Goal: Navigation & Orientation: Find specific page/section

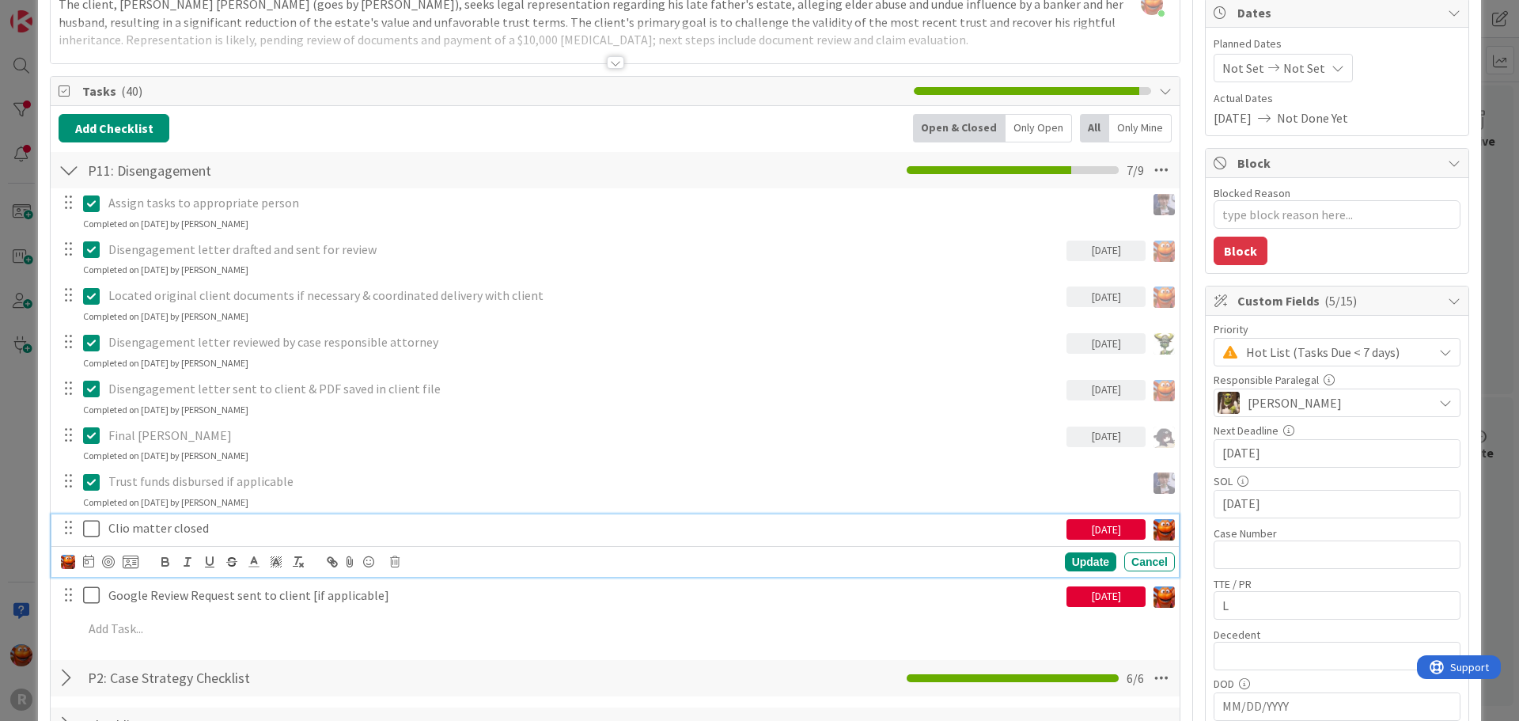
click at [14, 142] on div "ID 1946 Litigation Matter Workflow (FL2) Closing In Progress Title 15 / 128 [PE…" at bounding box center [759, 360] width 1519 height 721
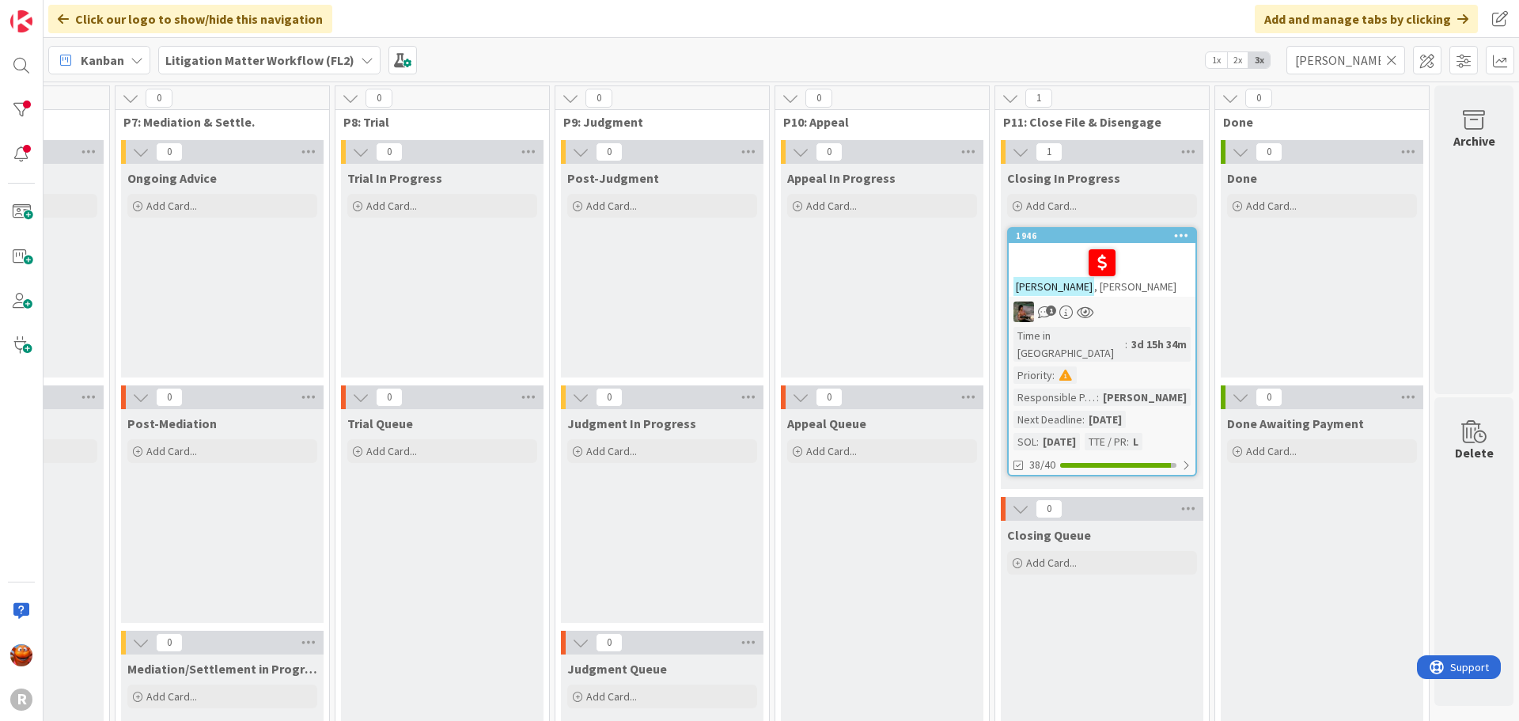
click at [115, 61] on span "Kanban" at bounding box center [103, 60] width 44 height 19
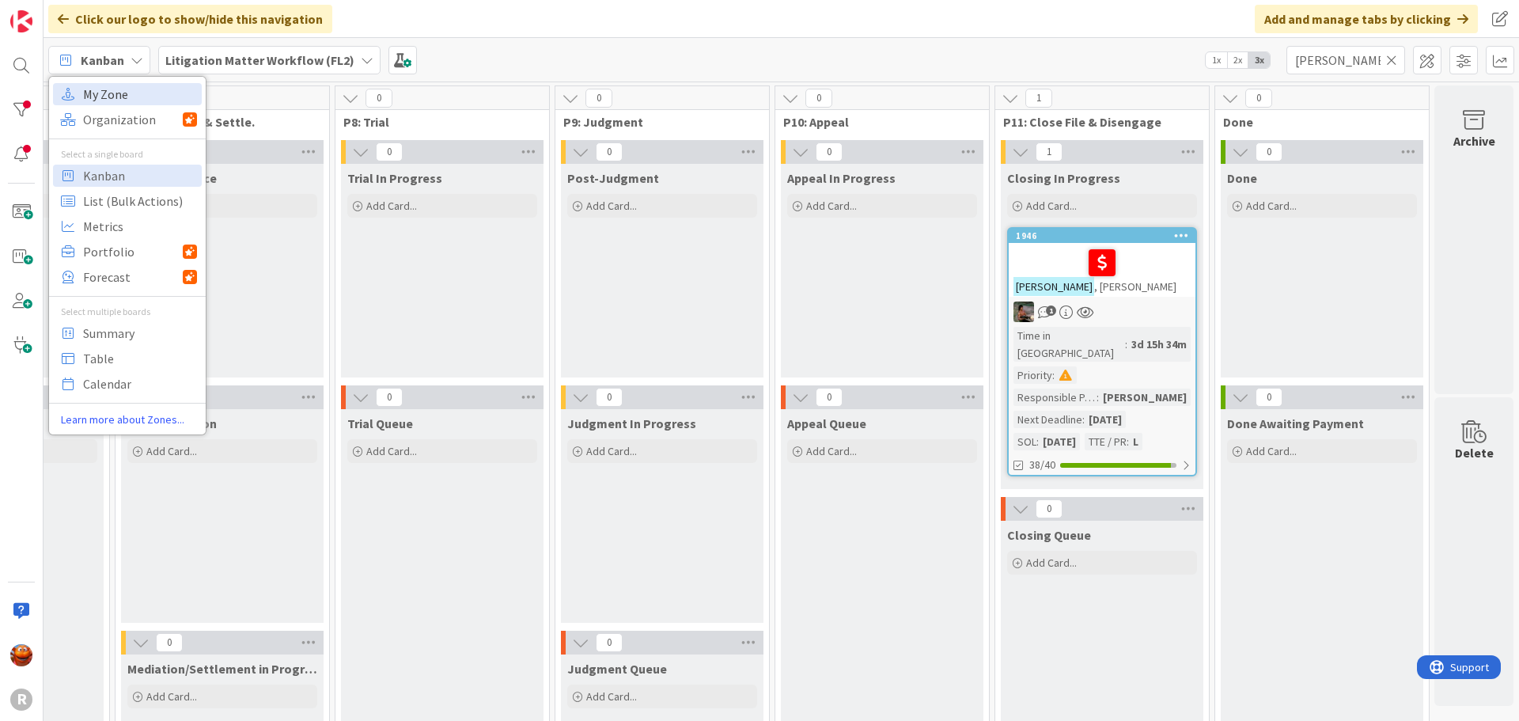
click at [142, 85] on span "My Zone" at bounding box center [140, 94] width 114 height 24
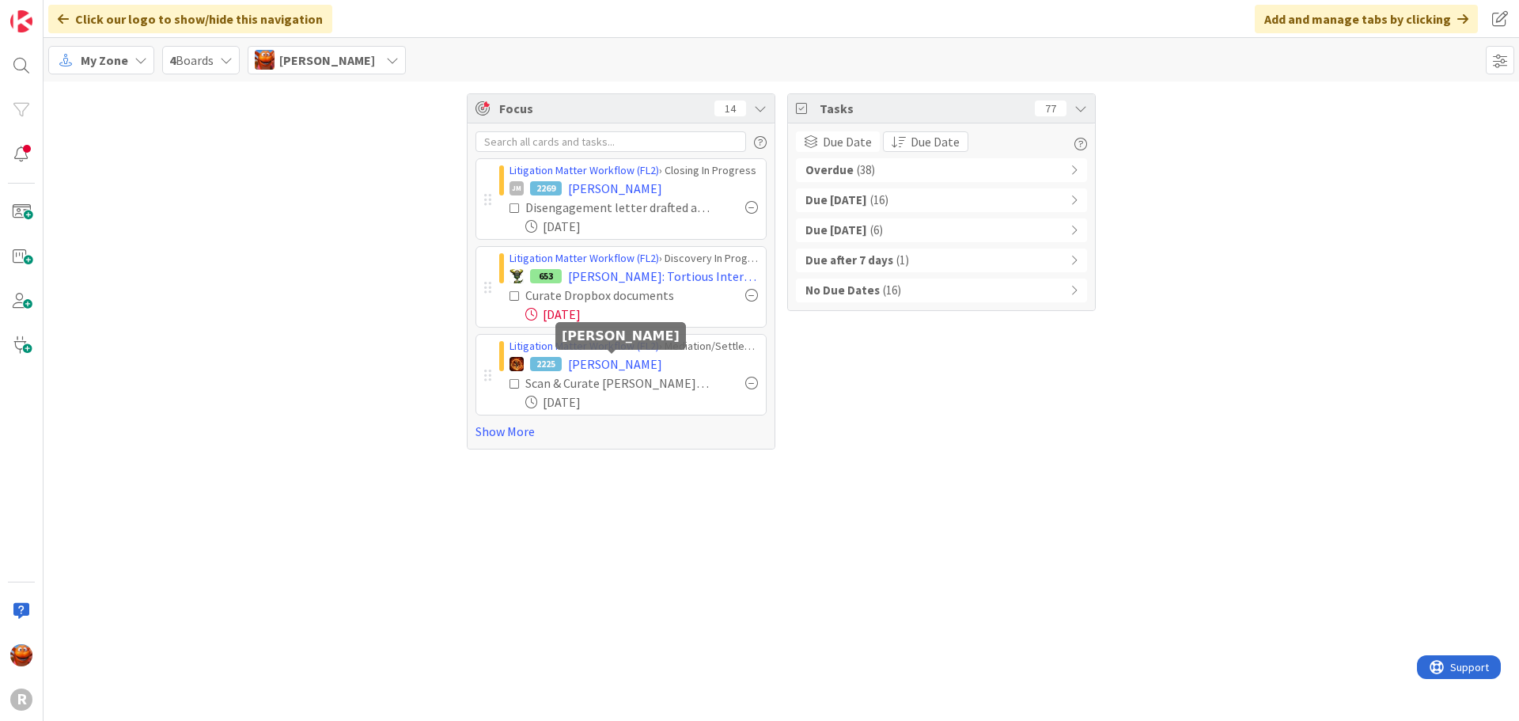
click at [143, 272] on div "Focus 14 Litigation Matter Workflow (FL2) › Closing In Progress JM 2269 [PERSON…" at bounding box center [782, 271] width 1476 height 380
click at [502, 441] on div "Litigation Matter Workflow (FL2) › Closing In Progress JM 2269 [PERSON_NAME] le…" at bounding box center [621, 285] width 307 height 325
click at [506, 430] on link "Show More" at bounding box center [621, 431] width 291 height 19
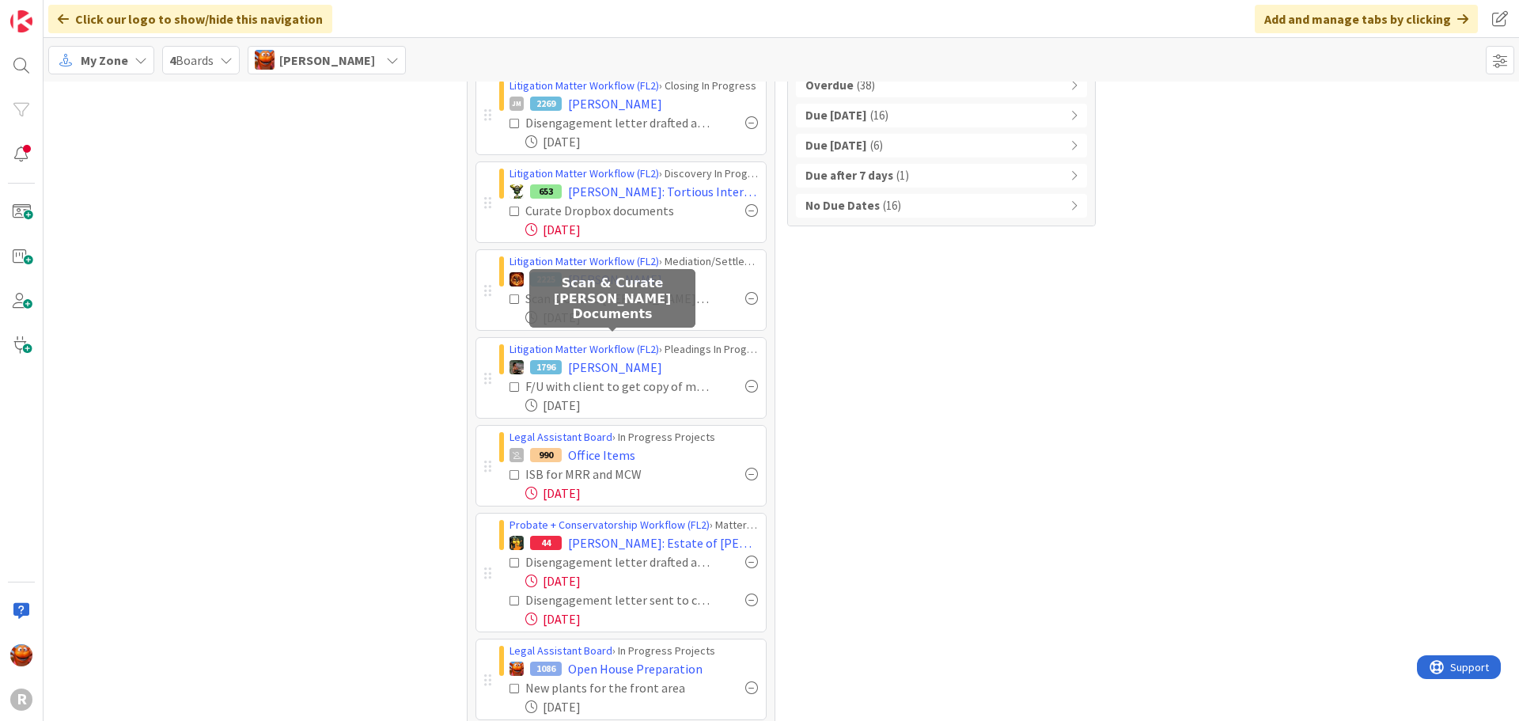
scroll to position [158, 0]
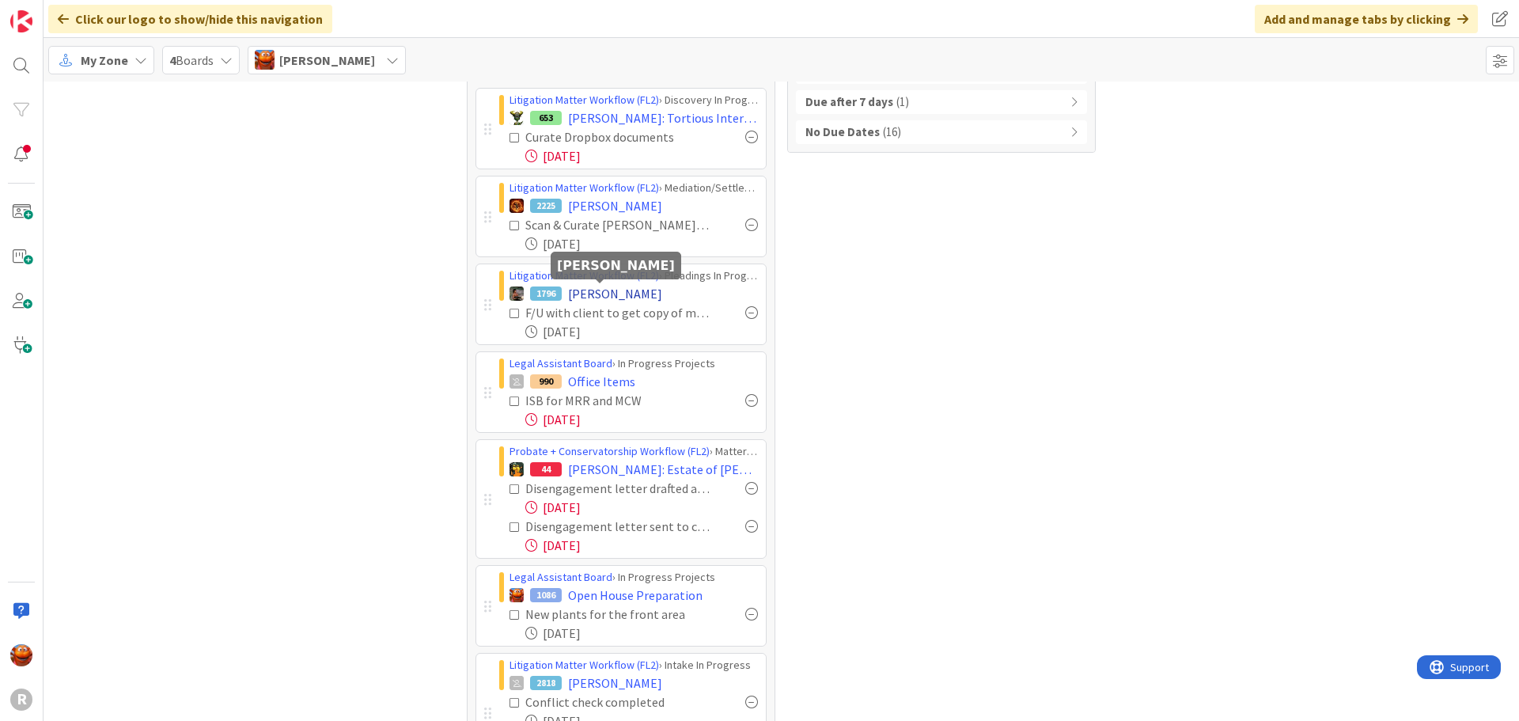
click at [597, 293] on span "[PERSON_NAME]" at bounding box center [615, 293] width 94 height 19
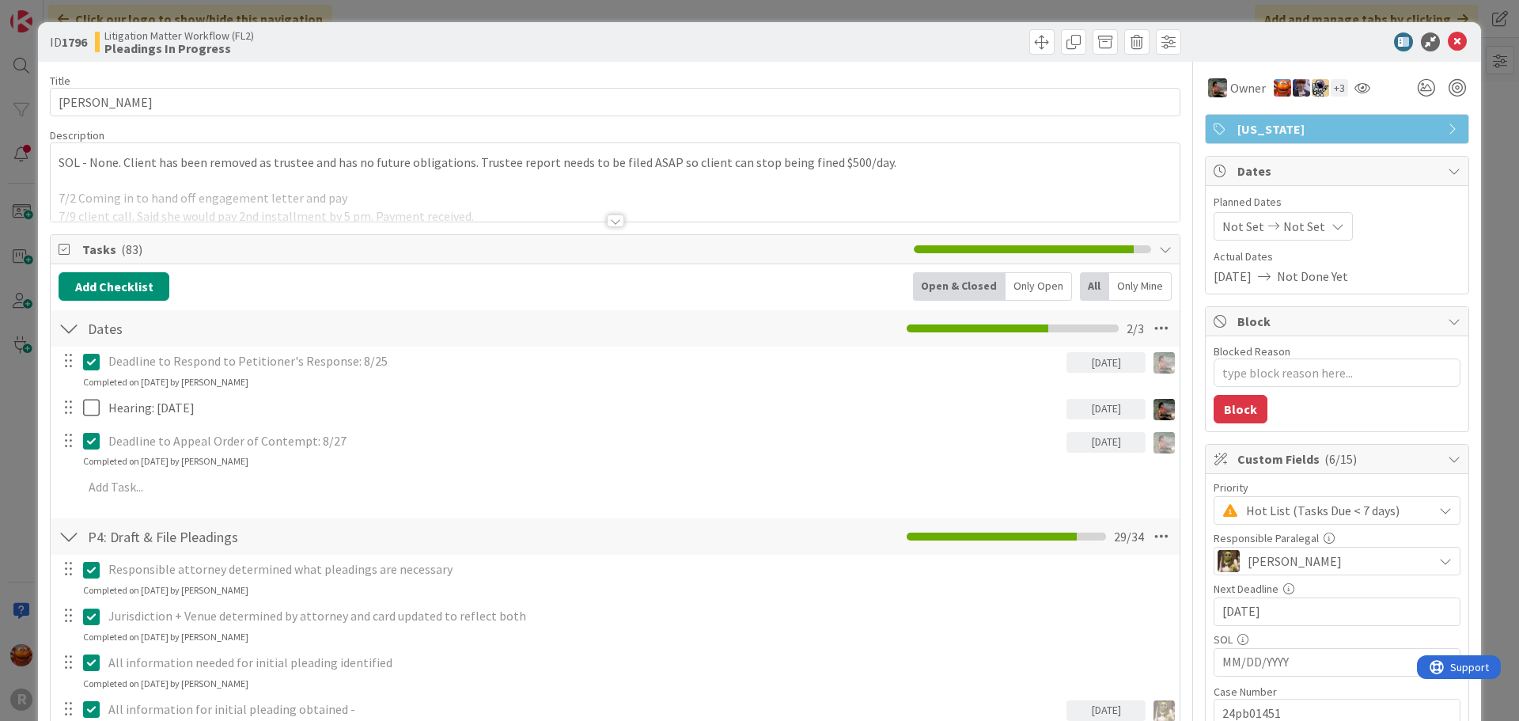
click at [246, 243] on span "Tasks ( 83 )" at bounding box center [494, 249] width 824 height 19
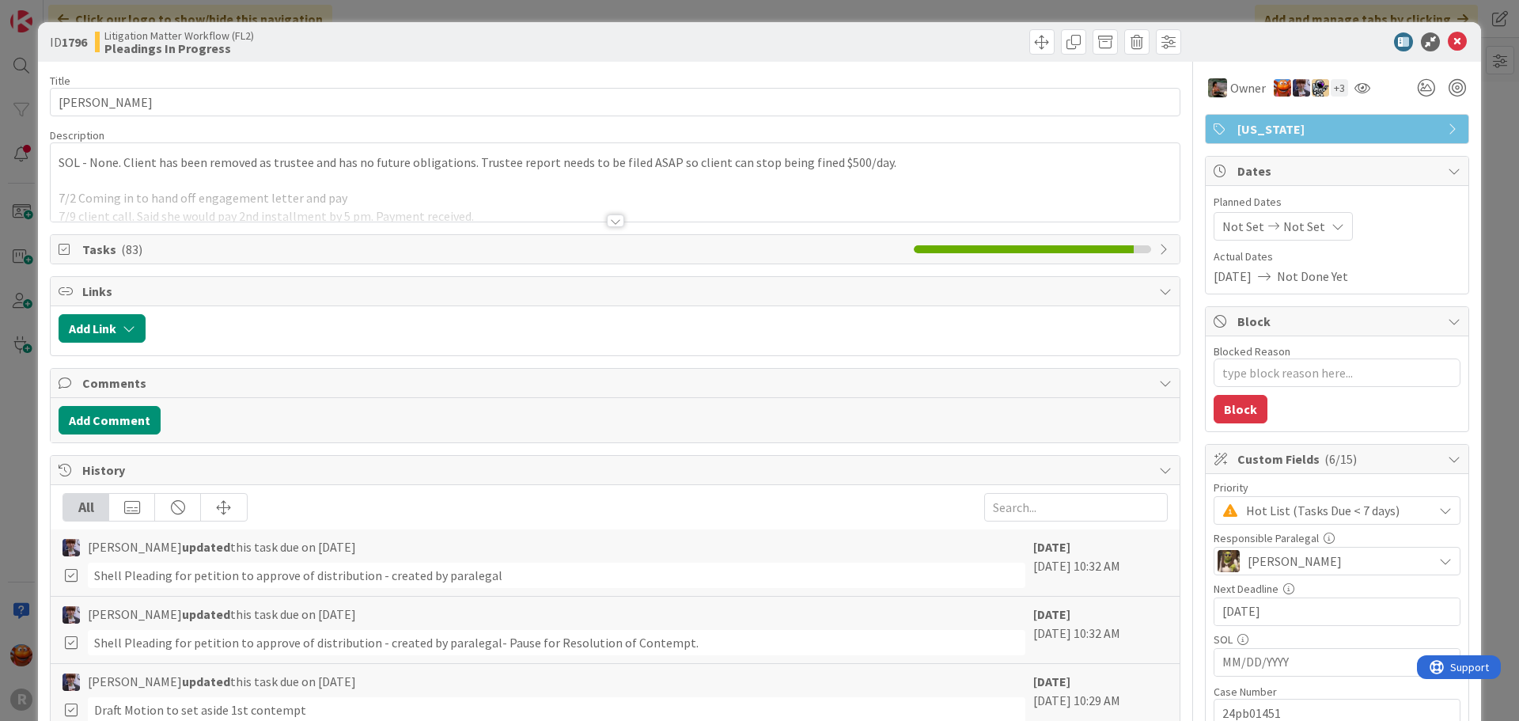
click at [246, 243] on span "Tasks ( 83 )" at bounding box center [494, 249] width 824 height 19
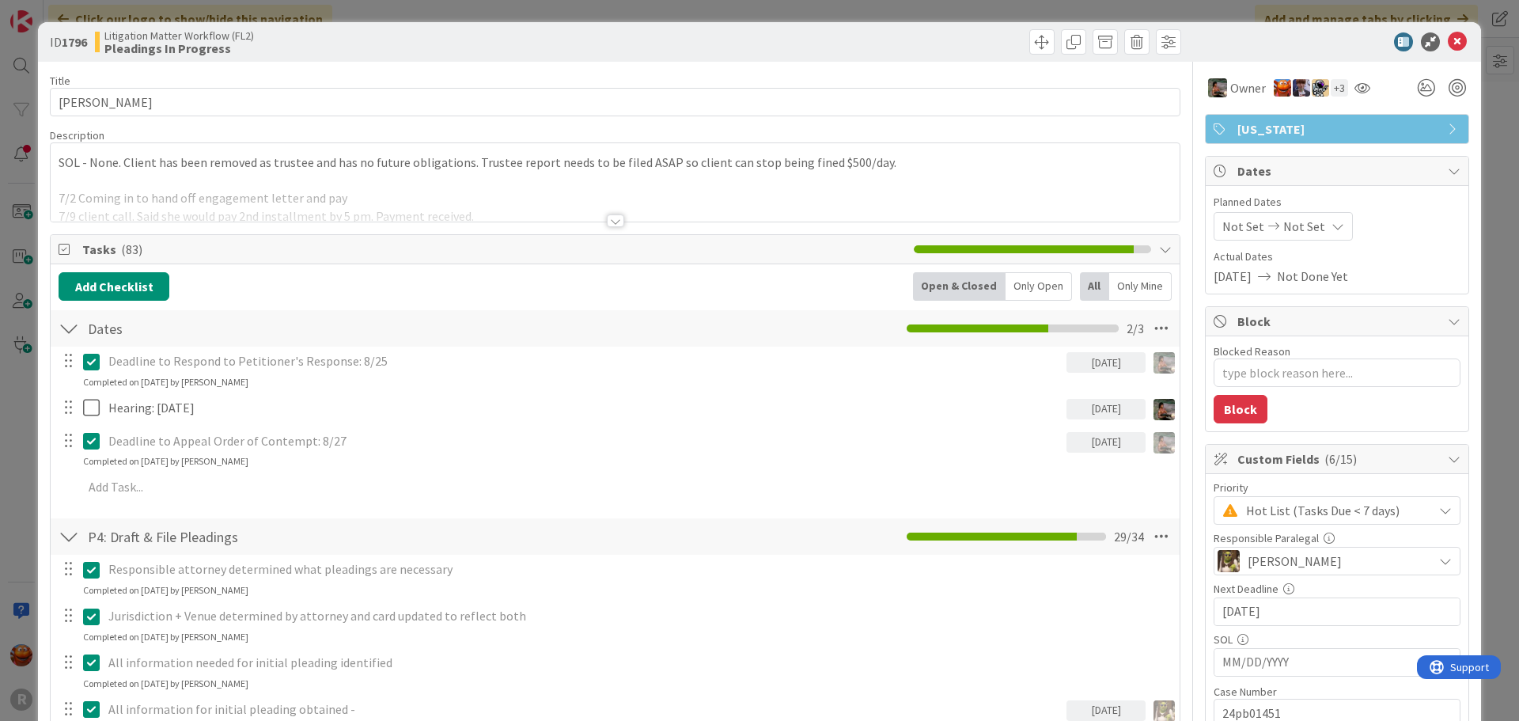
type textarea "x"
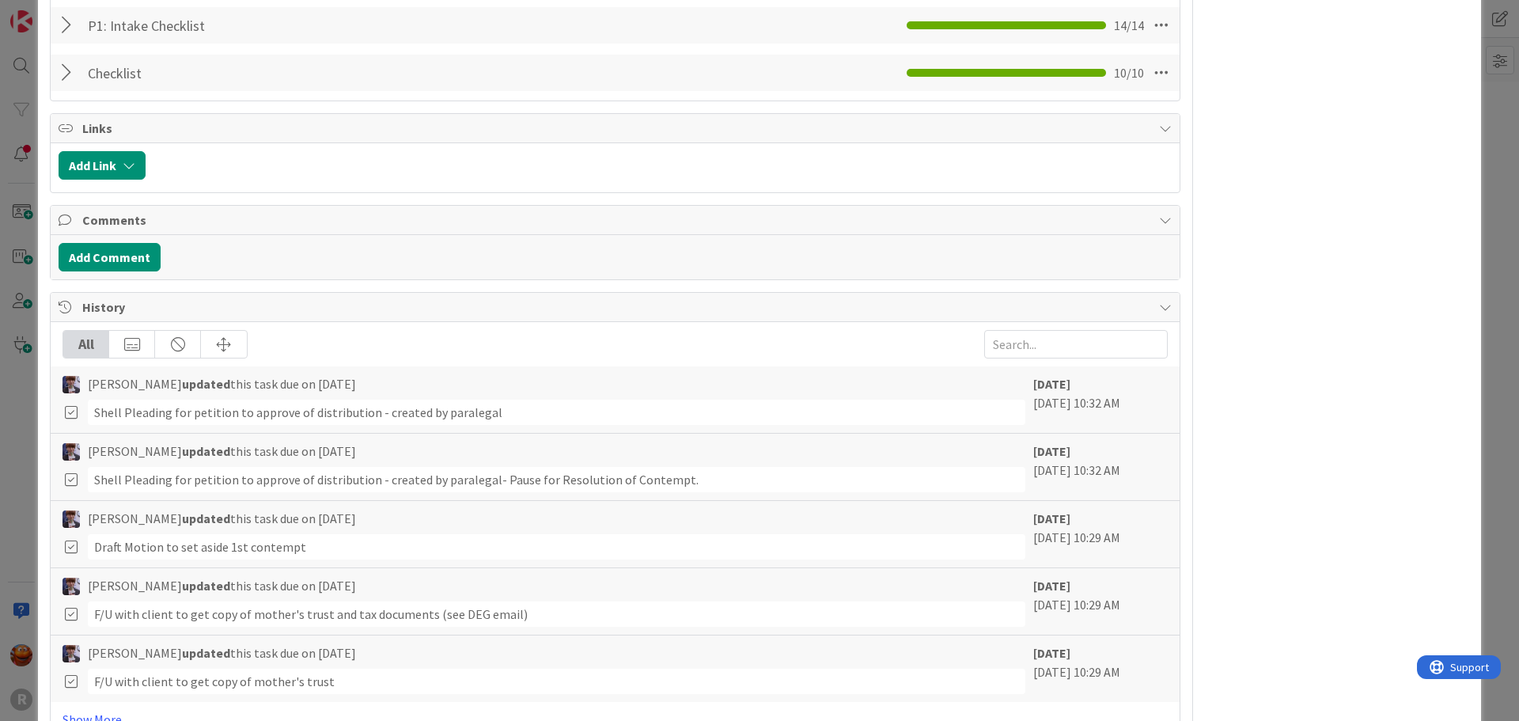
scroll to position [2215, 0]
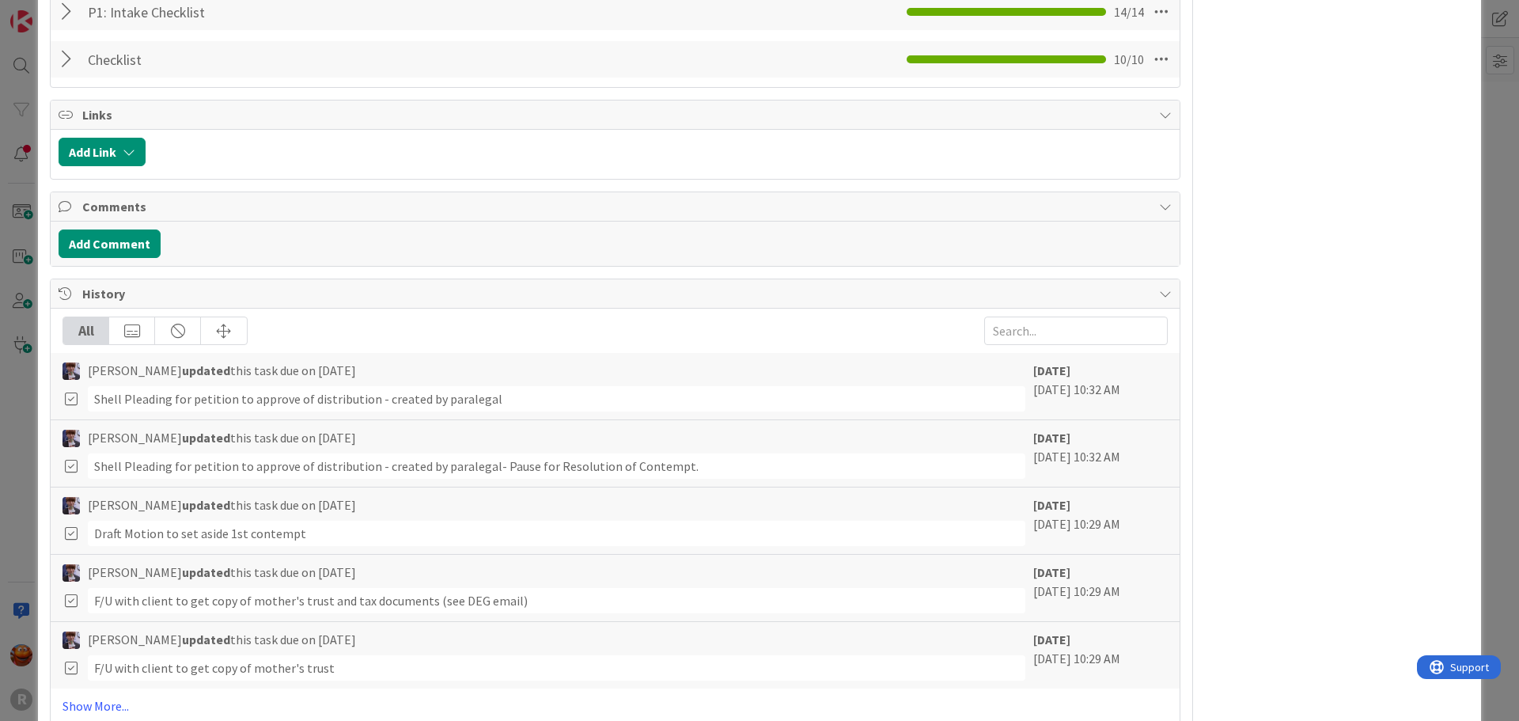
click at [25, 348] on div "ID 1796 Litigation Matter Workflow (FL2) Pleadings In Progress Title 12 / 128 […" at bounding box center [759, 360] width 1519 height 721
